Goal: Transaction & Acquisition: Purchase product/service

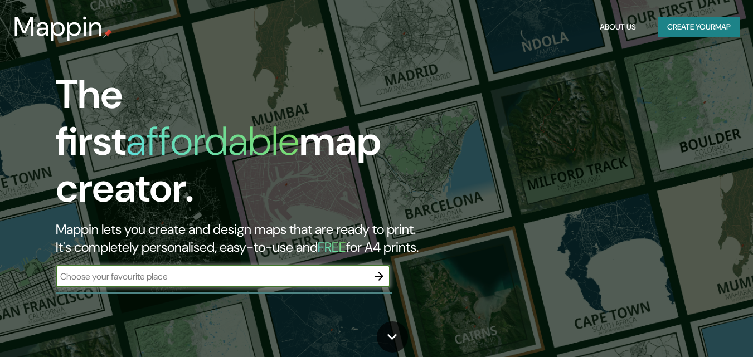
click at [355, 270] on input "text" at bounding box center [212, 276] width 312 height 13
type input "cali"
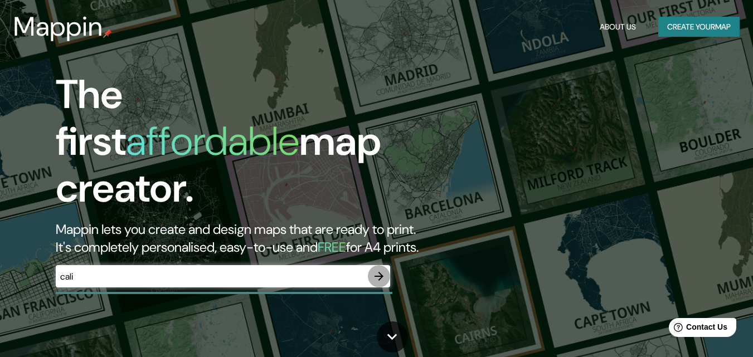
click at [378, 270] on icon "button" at bounding box center [378, 276] width 13 height 13
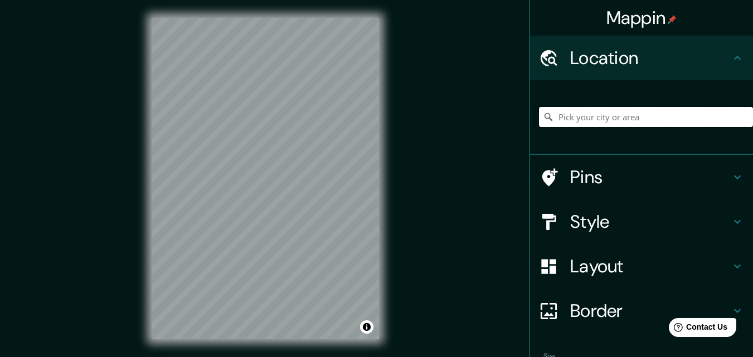
click at [588, 119] on input "Pick your city or area" at bounding box center [646, 117] width 214 height 20
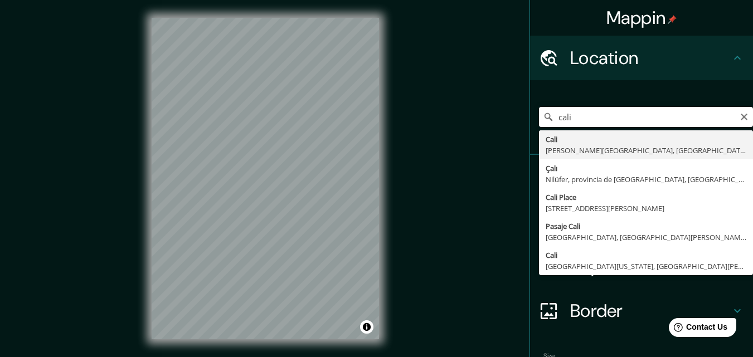
type input "[GEOGRAPHIC_DATA], [PERSON_NAME][GEOGRAPHIC_DATA], [GEOGRAPHIC_DATA]"
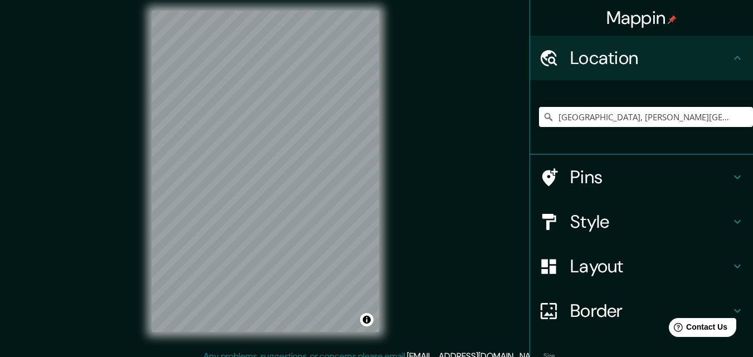
scroll to position [18, 0]
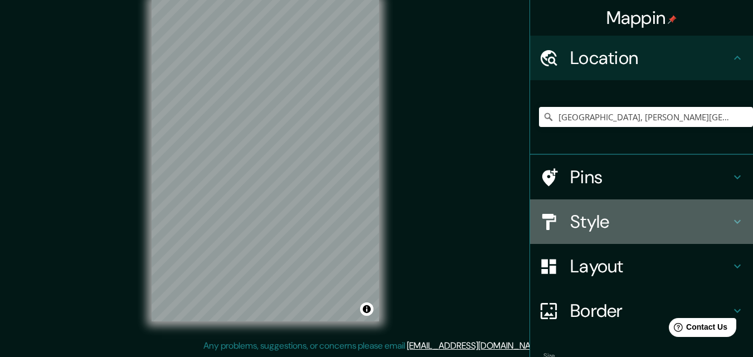
click at [614, 221] on h4 "Style" at bounding box center [650, 222] width 160 height 22
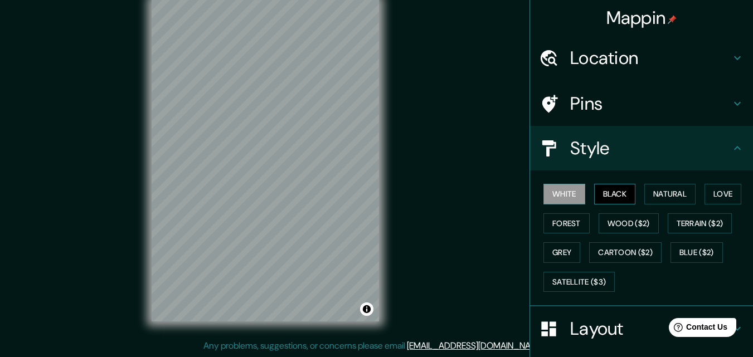
click at [597, 196] on button "Black" at bounding box center [615, 194] width 42 height 21
click at [673, 191] on button "Natural" at bounding box center [669, 194] width 51 height 21
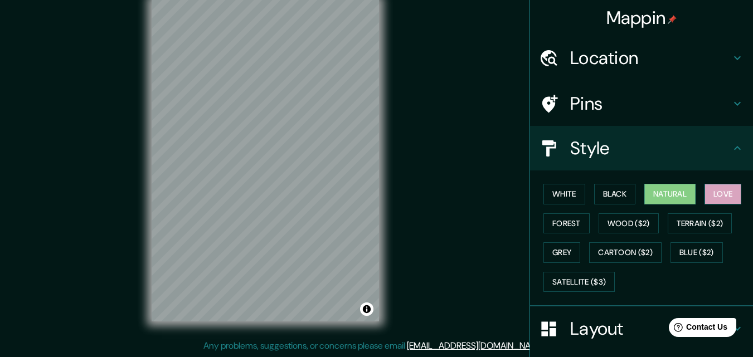
click at [723, 194] on button "Love" at bounding box center [722, 194] width 37 height 21
click at [549, 223] on button "Forest" at bounding box center [566, 223] width 46 height 21
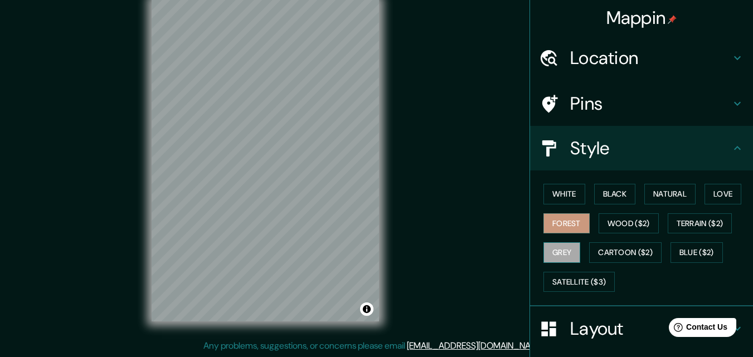
click at [554, 251] on button "Grey" at bounding box center [561, 252] width 37 height 21
click at [584, 285] on button "Satellite ($3)" at bounding box center [578, 282] width 71 height 21
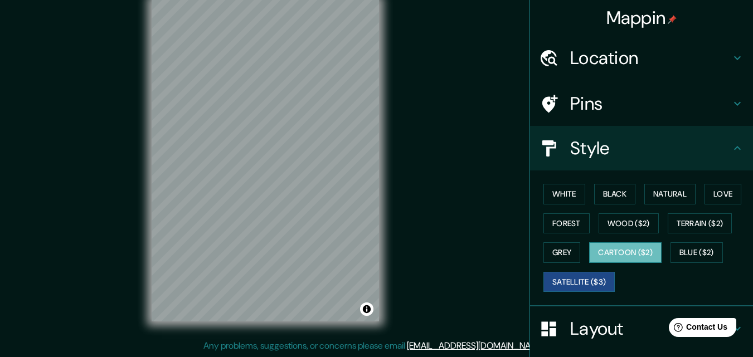
click at [645, 253] on button "Cartoon ($2)" at bounding box center [625, 252] width 72 height 21
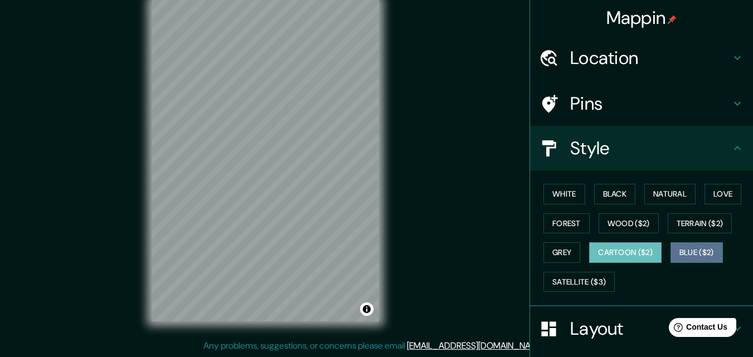
click at [700, 246] on button "Blue ($2)" at bounding box center [696, 252] width 52 height 21
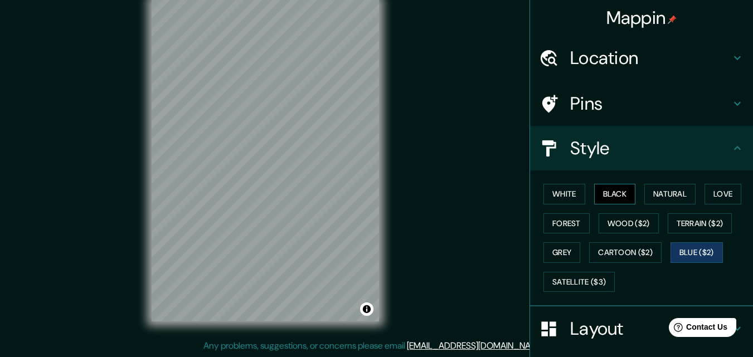
click at [604, 187] on button "Black" at bounding box center [615, 194] width 42 height 21
click at [667, 196] on button "Natural" at bounding box center [669, 194] width 51 height 21
click at [618, 193] on button "Black" at bounding box center [615, 194] width 42 height 21
click at [551, 189] on button "White" at bounding box center [564, 194] width 42 height 21
click at [601, 187] on button "Black" at bounding box center [615, 194] width 42 height 21
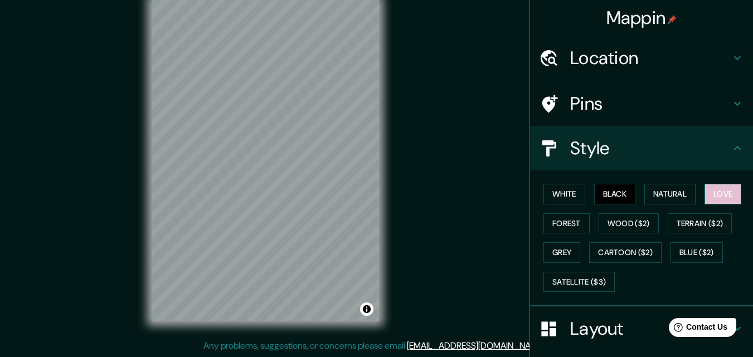
click at [704, 194] on button "Love" at bounding box center [722, 194] width 37 height 21
click at [549, 252] on button "Grey" at bounding box center [561, 252] width 37 height 21
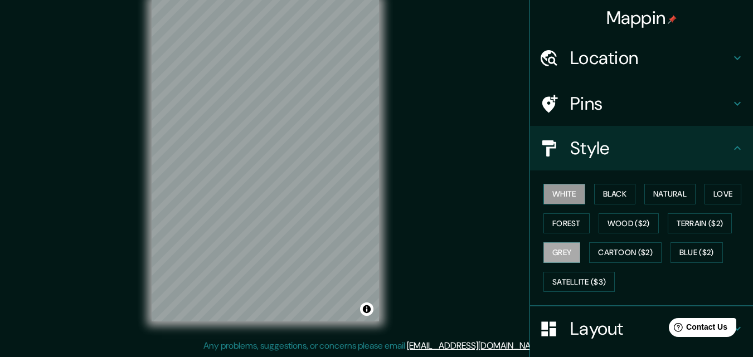
click at [560, 194] on button "White" at bounding box center [564, 194] width 42 height 21
click at [607, 191] on button "Black" at bounding box center [615, 194] width 42 height 21
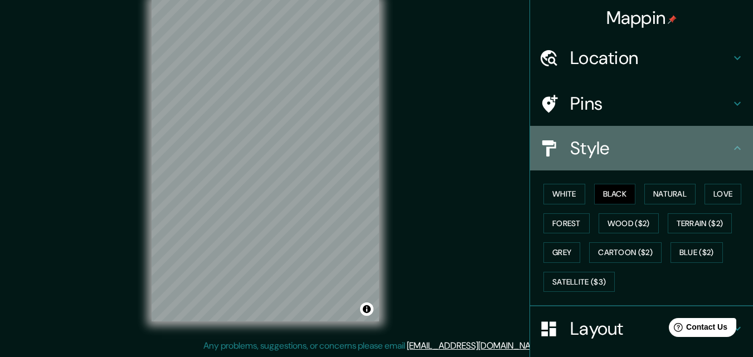
click at [632, 158] on h4 "Style" at bounding box center [650, 148] width 160 height 22
click at [731, 148] on icon at bounding box center [736, 147] width 13 height 13
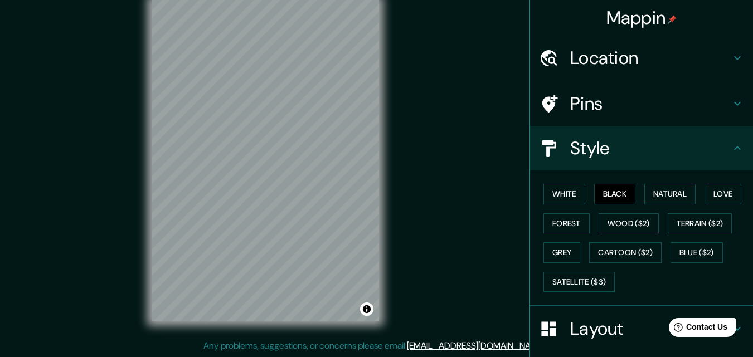
click at [730, 143] on icon at bounding box center [736, 147] width 13 height 13
click at [686, 109] on h4 "Pins" at bounding box center [650, 103] width 160 height 22
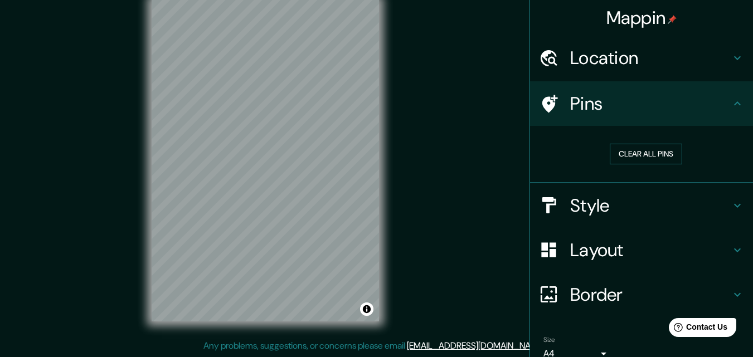
click at [633, 154] on button "Clear all pins" at bounding box center [645, 154] width 72 height 21
click at [626, 155] on button "Clear all pins" at bounding box center [645, 154] width 72 height 21
click at [680, 64] on h4 "Location" at bounding box center [650, 58] width 160 height 22
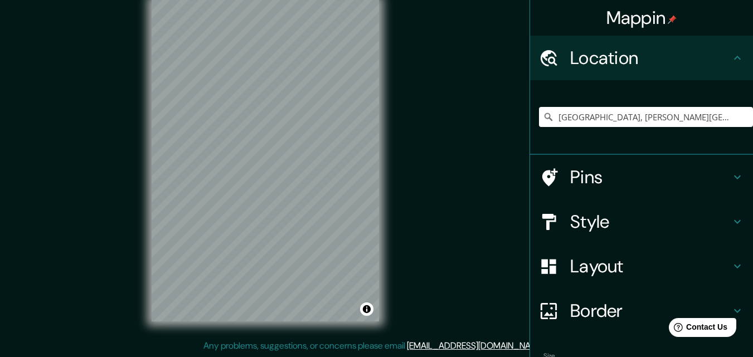
click at [680, 64] on h4 "Location" at bounding box center [650, 58] width 160 height 22
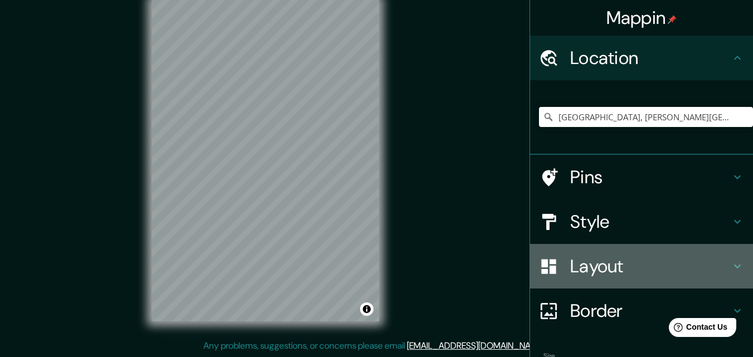
click at [592, 256] on h4 "Layout" at bounding box center [650, 266] width 160 height 22
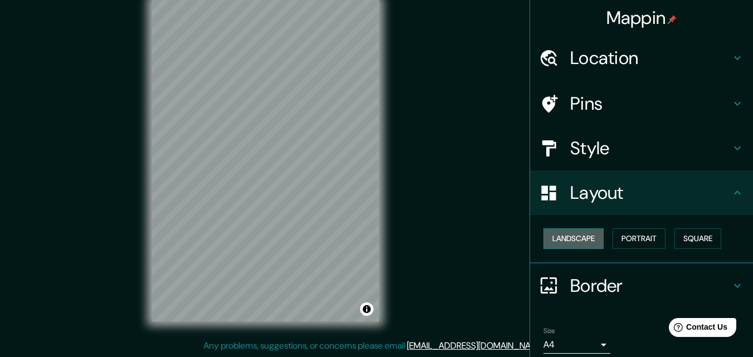
click at [578, 236] on button "Landscape" at bounding box center [573, 238] width 60 height 21
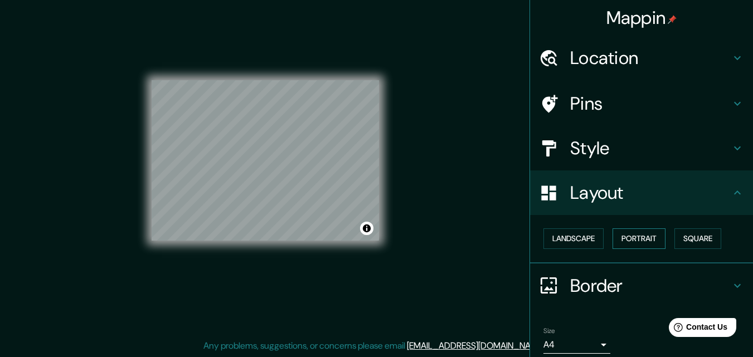
click at [621, 240] on button "Portrait" at bounding box center [638, 238] width 53 height 21
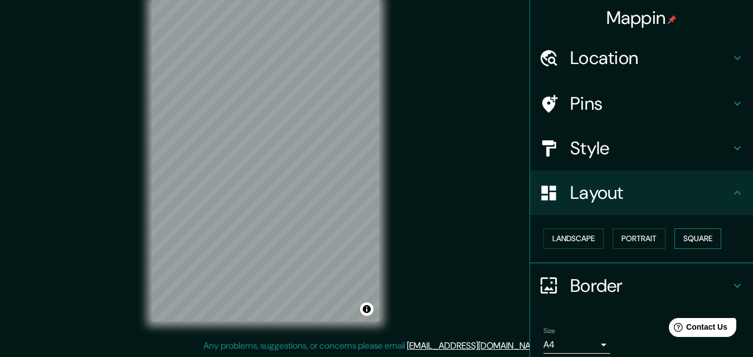
click at [707, 242] on button "Square" at bounding box center [697, 238] width 47 height 21
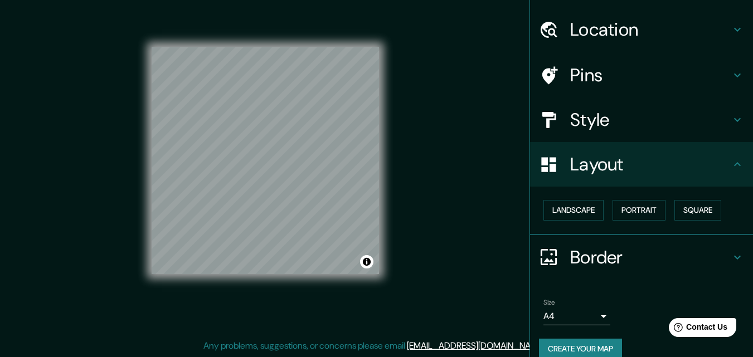
scroll to position [43, 0]
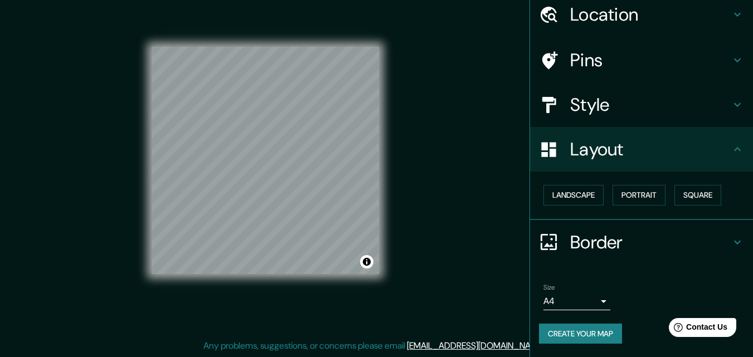
click at [602, 245] on h4 "Border" at bounding box center [650, 242] width 160 height 22
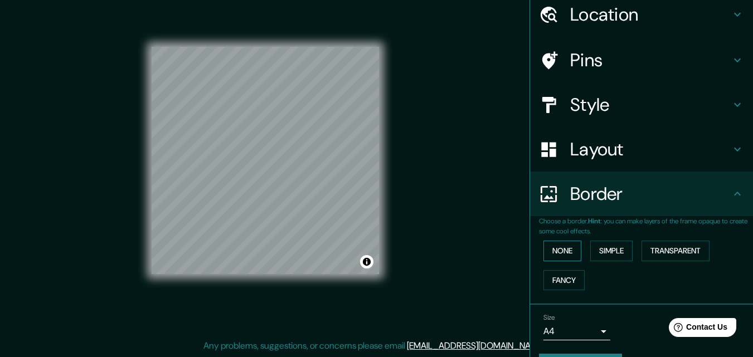
click at [554, 252] on button "None" at bounding box center [562, 251] width 38 height 21
click at [603, 253] on button "Simple" at bounding box center [611, 251] width 42 height 21
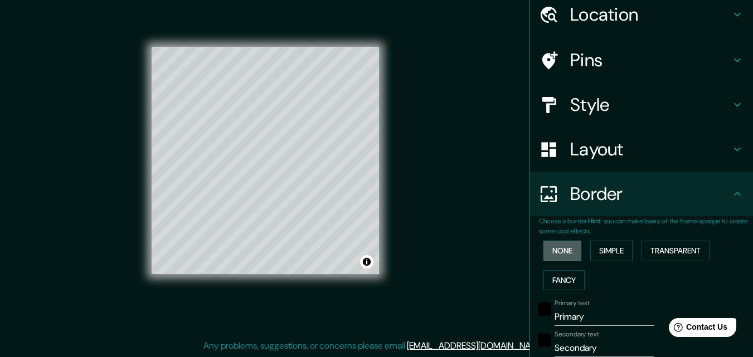
click at [561, 247] on button "None" at bounding box center [562, 251] width 38 height 21
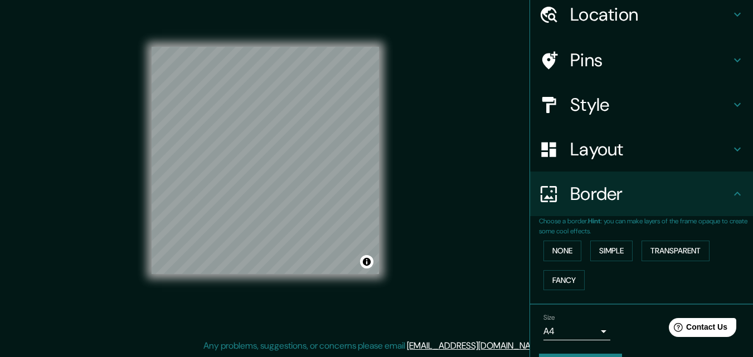
scroll to position [74, 0]
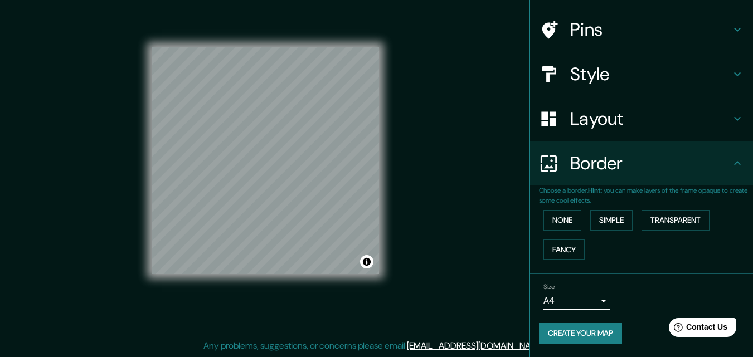
click at [580, 298] on body "Mappin Location [GEOGRAPHIC_DATA], [PERSON_NAME][GEOGRAPHIC_DATA], [GEOGRAPHIC_…" at bounding box center [376, 160] width 753 height 357
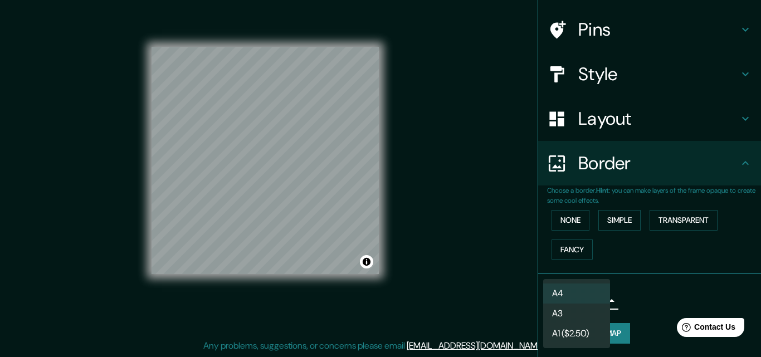
click at [580, 315] on li "A3" at bounding box center [576, 314] width 67 height 20
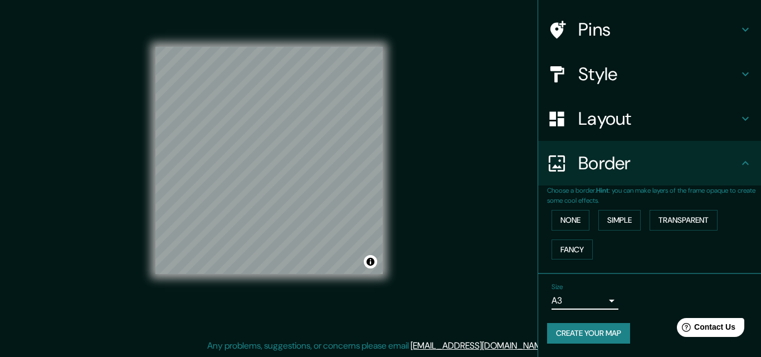
click at [574, 305] on body "Mappin Location [GEOGRAPHIC_DATA], [PERSON_NAME][GEOGRAPHIC_DATA], [GEOGRAPHIC_…" at bounding box center [380, 160] width 761 height 357
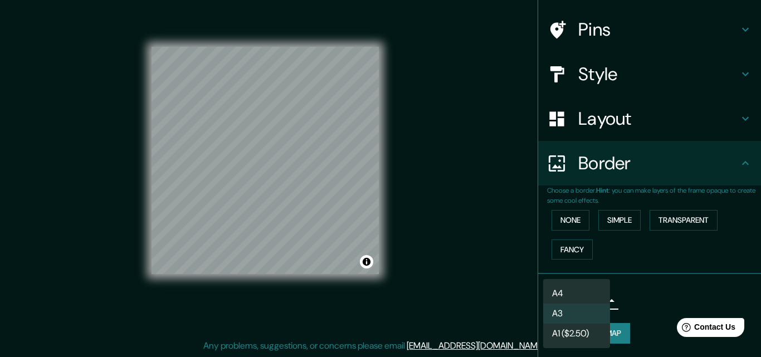
click at [571, 290] on li "A4" at bounding box center [576, 294] width 67 height 20
type input "single"
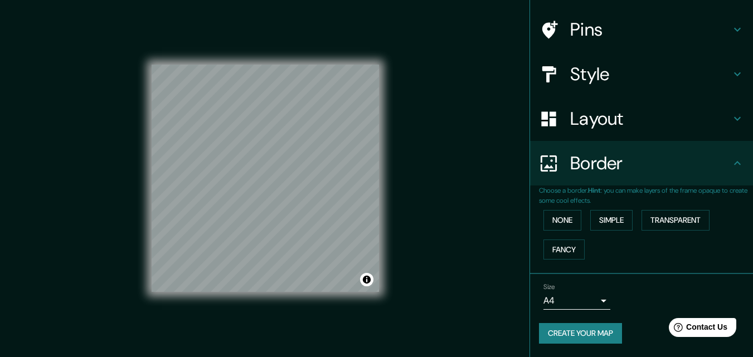
click at [589, 331] on button "Create your map" at bounding box center [580, 333] width 83 height 21
click at [565, 328] on button "Create your map" at bounding box center [580, 333] width 83 height 21
click at [560, 221] on button "None" at bounding box center [562, 220] width 38 height 21
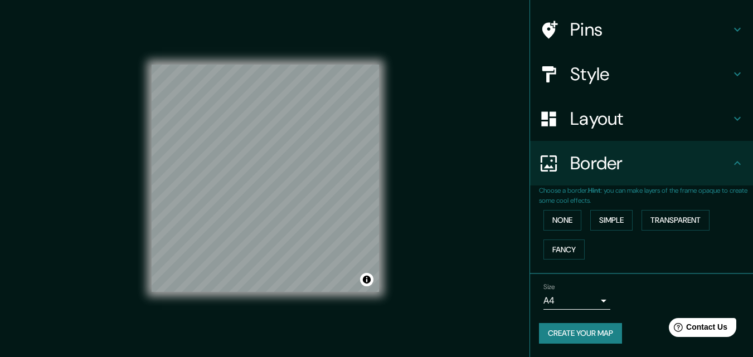
click at [580, 334] on button "Create your map" at bounding box center [580, 333] width 83 height 21
click at [570, 329] on button "Create your map" at bounding box center [580, 333] width 83 height 21
